Goal: Transaction & Acquisition: Purchase product/service

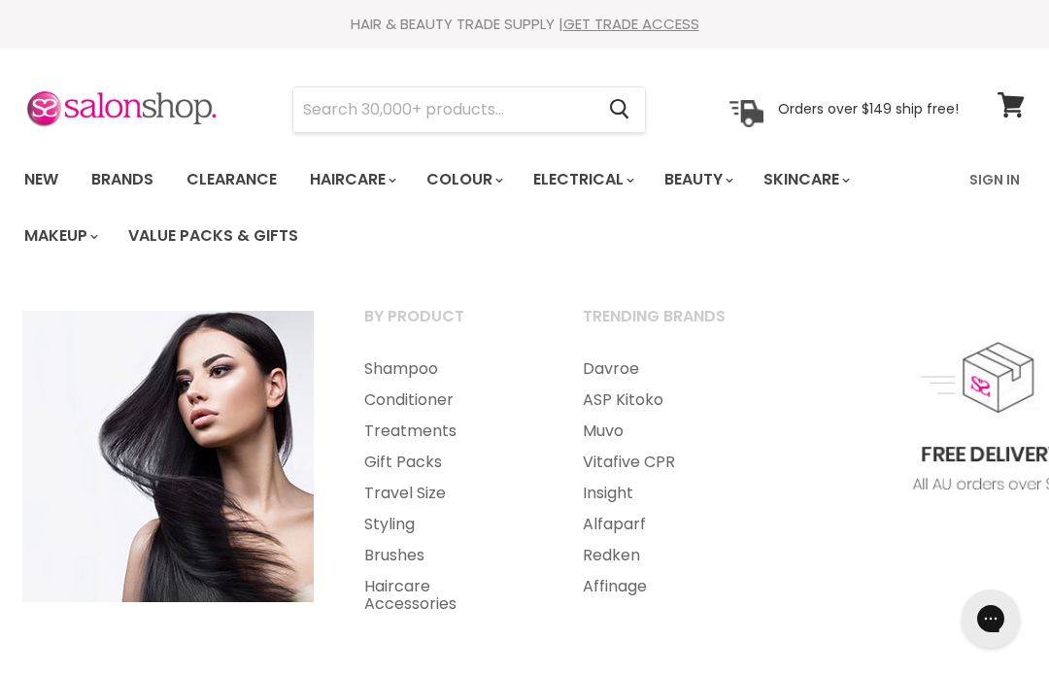
click at [396, 552] on link "Brushes" at bounding box center [447, 555] width 215 height 31
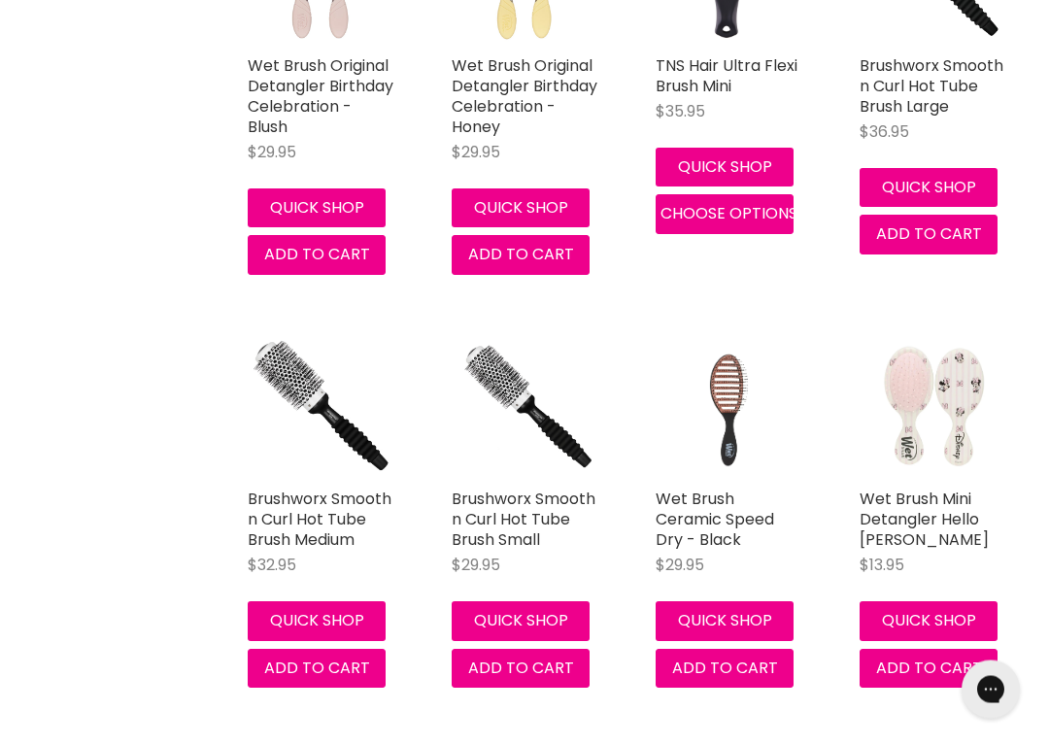
scroll to position [3640, 0]
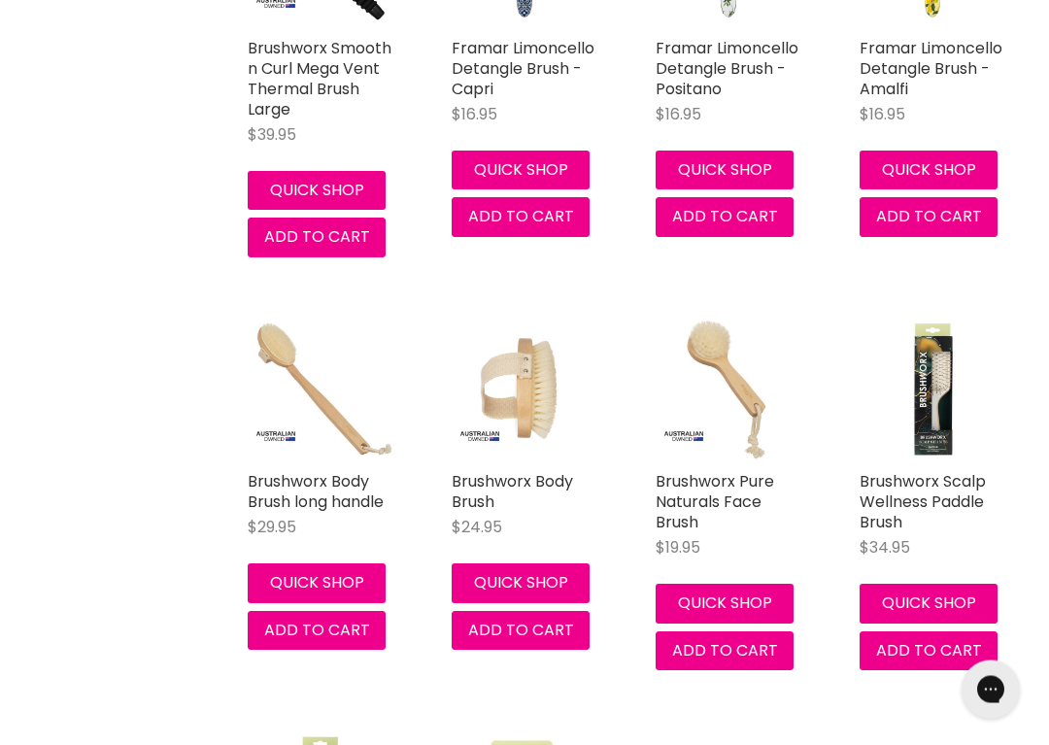
scroll to position [6219, 0]
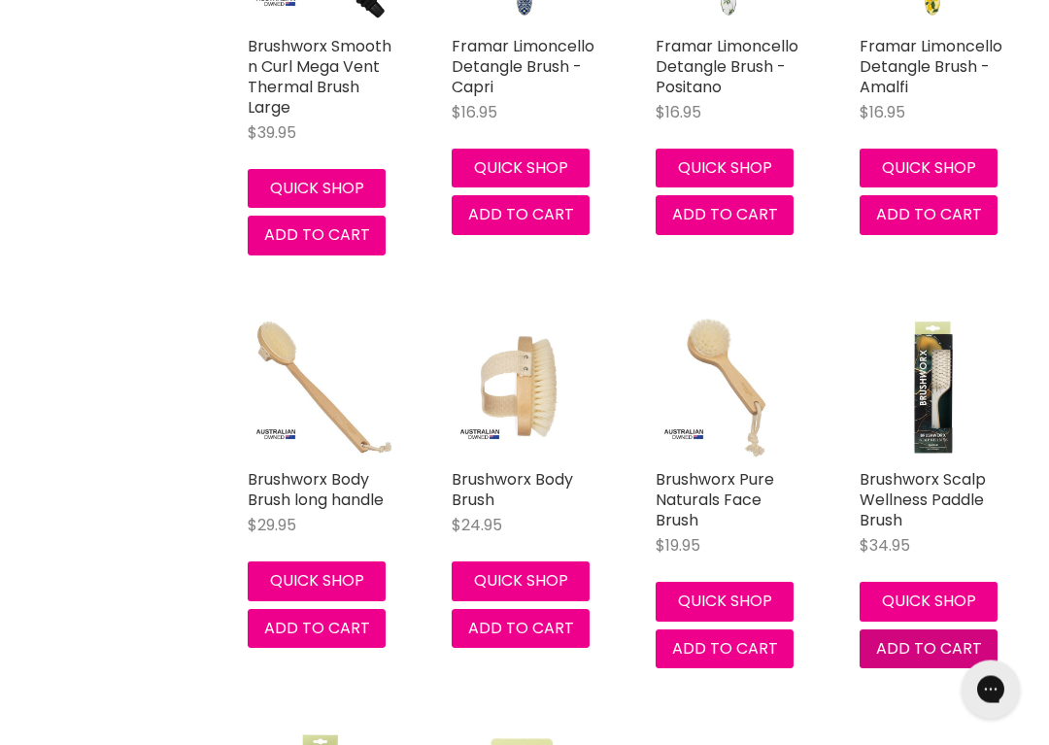
click at [996, 631] on button "Add to cart" at bounding box center [929, 650] width 138 height 39
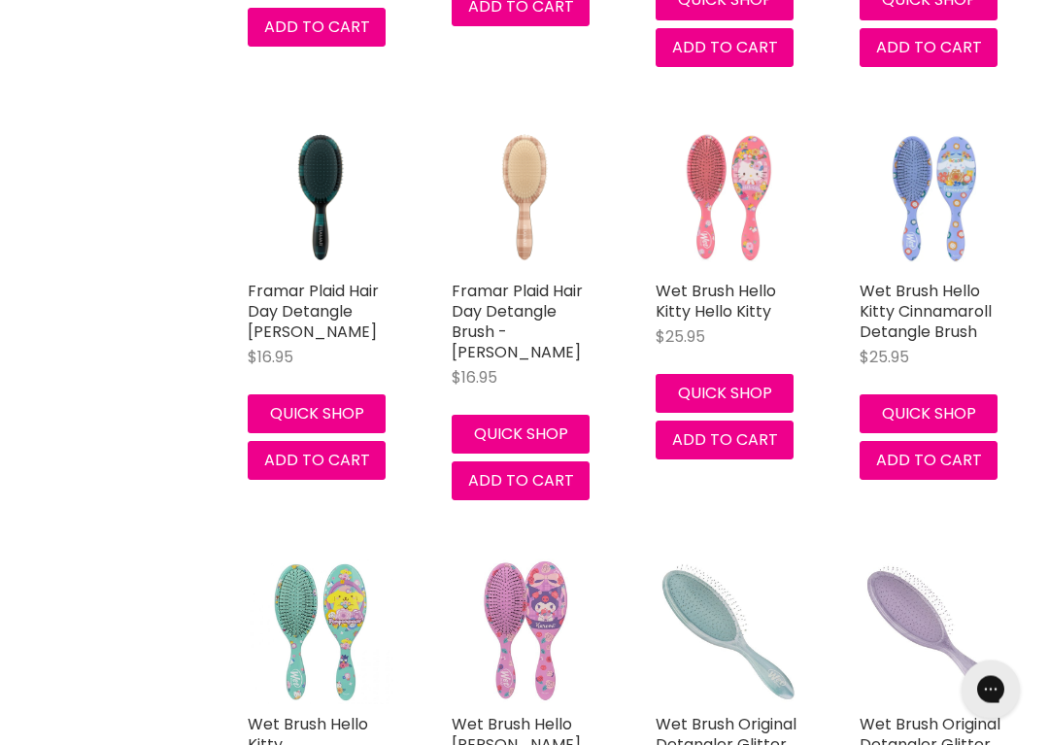
scroll to position [9796, 0]
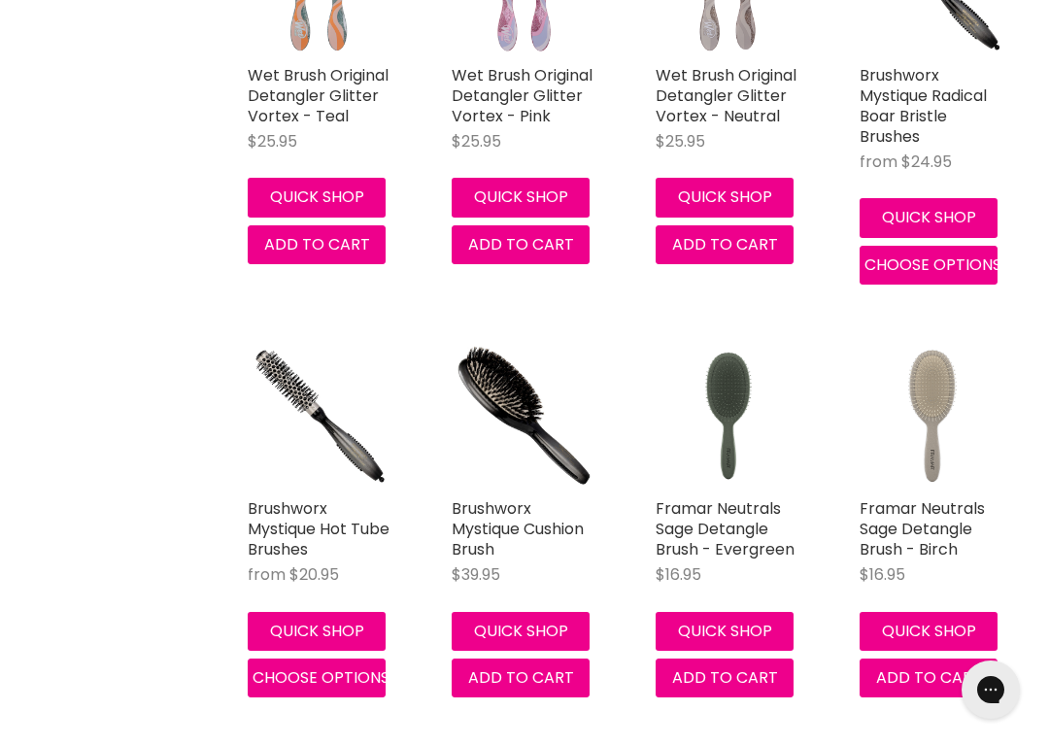
scroll to position [14763, 0]
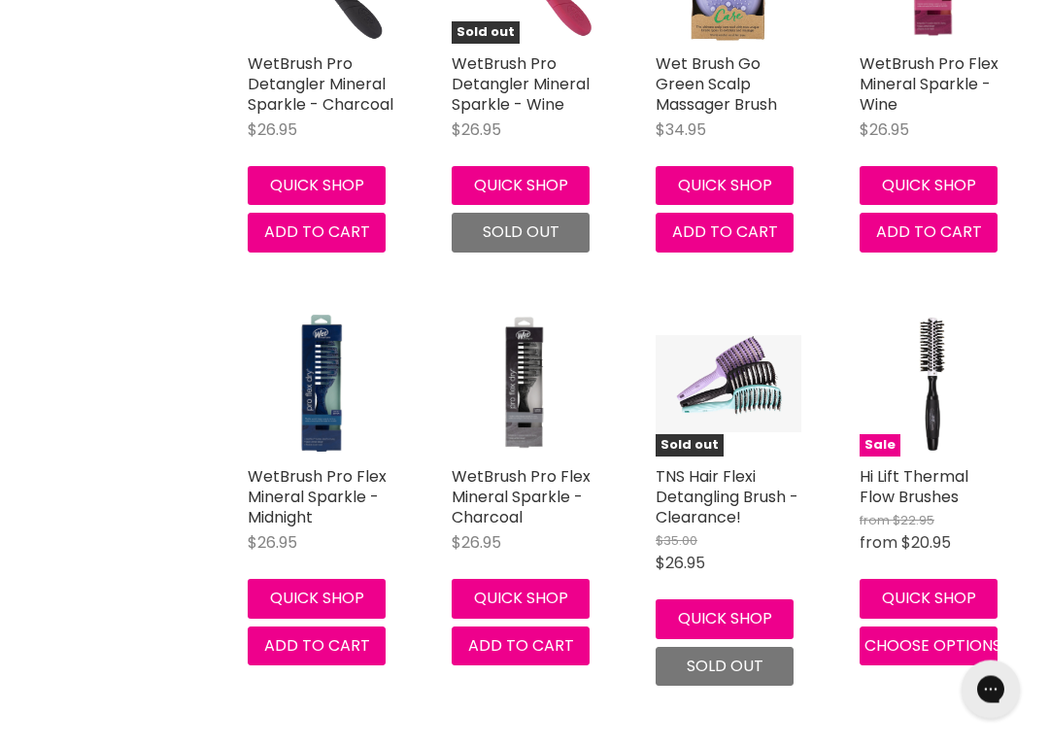
scroll to position [18962, 0]
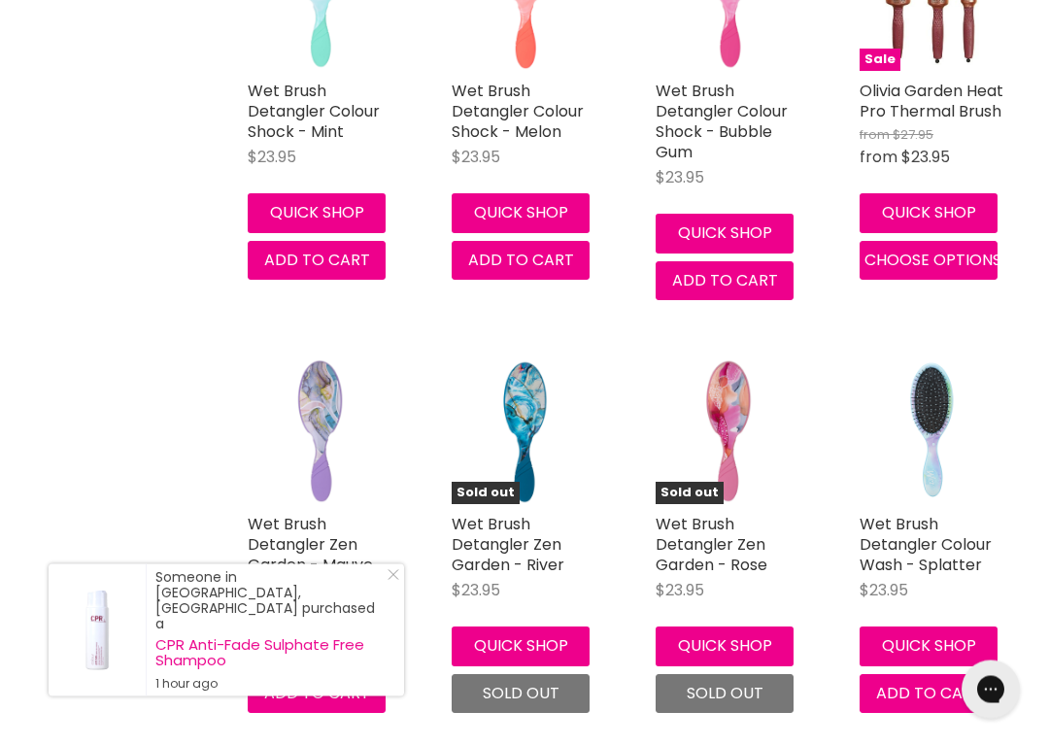
scroll to position [24962, 0]
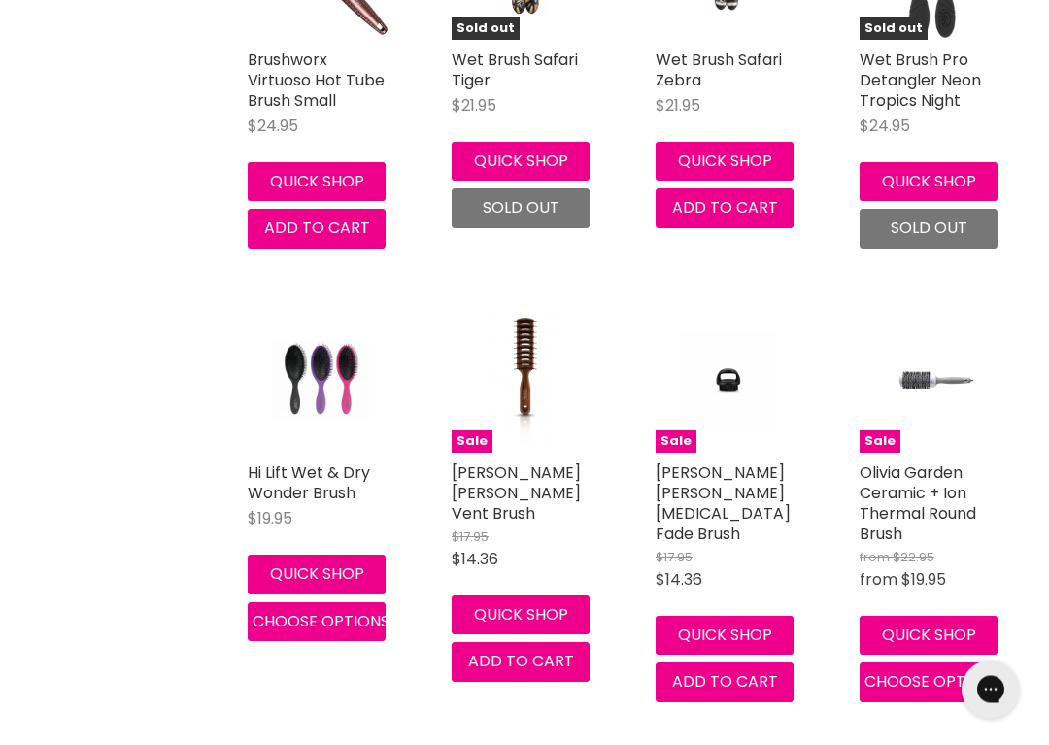
scroll to position [30256, 0]
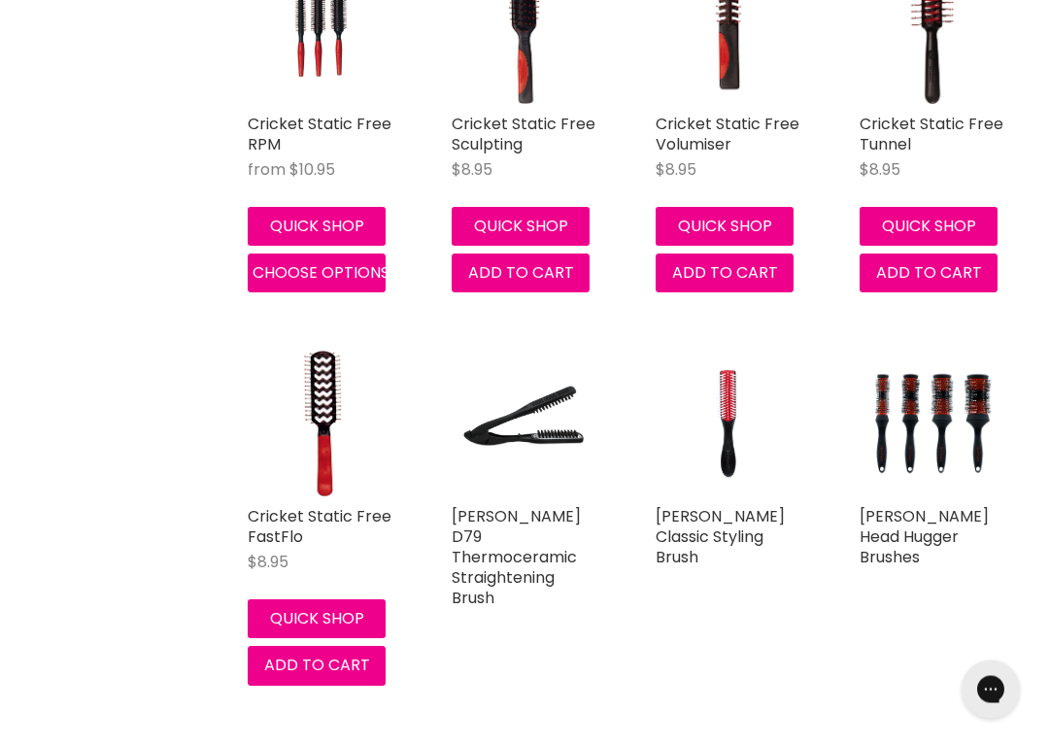
scroll to position [35352, 0]
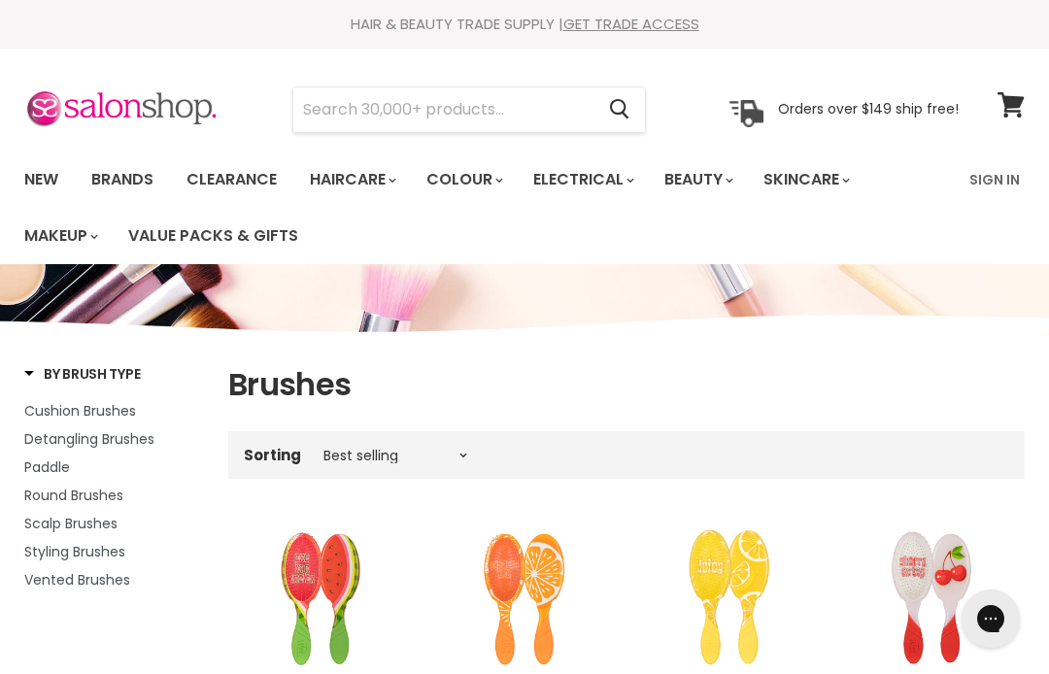
click at [119, 175] on link "Brands" at bounding box center [122, 179] width 91 height 41
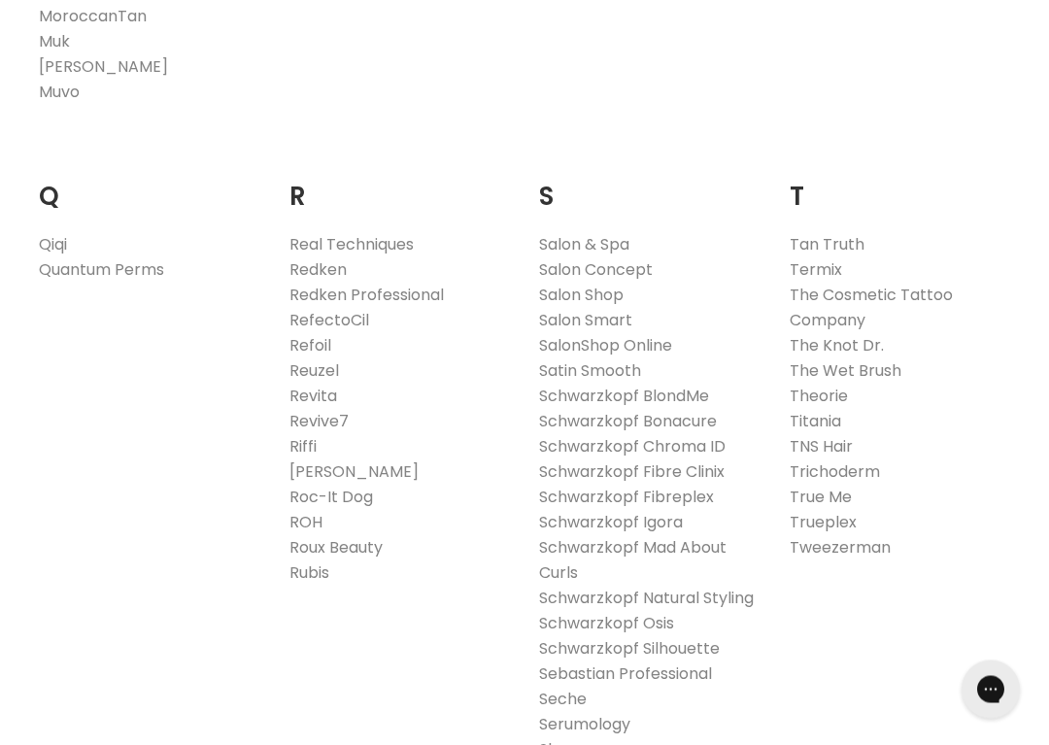
scroll to position [2948, 0]
